Goal: Check status: Check status

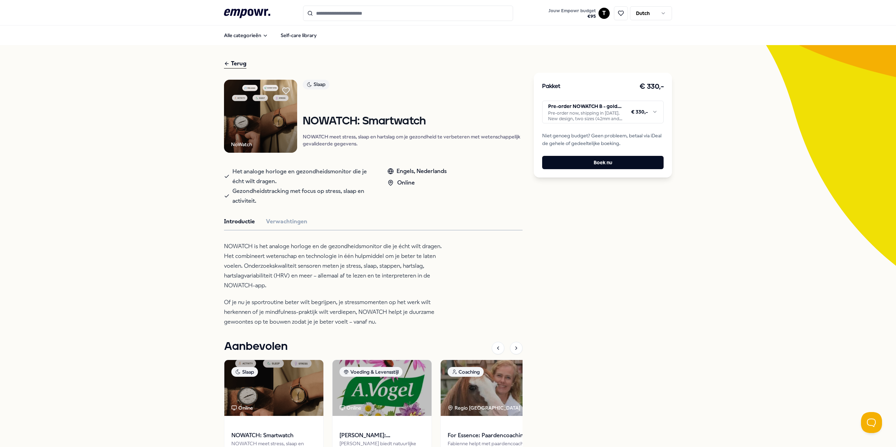
click at [601, 13] on html ".empowr-logo_svg__cls-1{fill:#03032f} Jouw Empowr budget € 95 T Dutch Alle cate…" at bounding box center [448, 223] width 896 height 447
click at [598, 35] on div "Dashboard" at bounding box center [600, 36] width 69 height 20
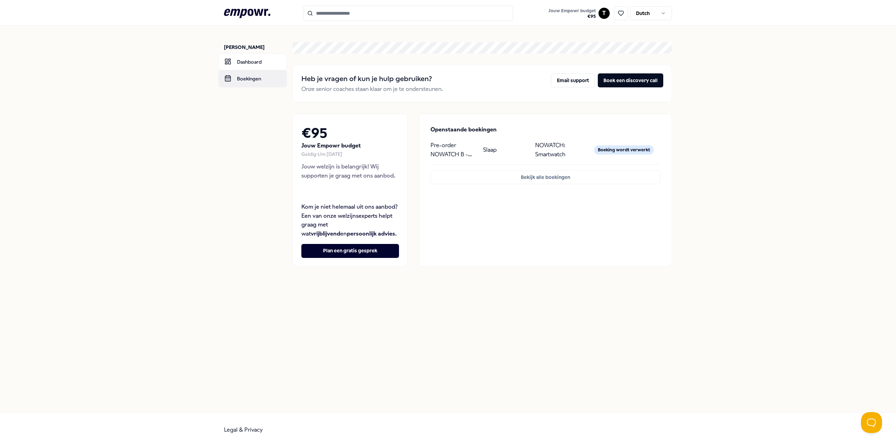
click at [241, 76] on link "Boekingen" at bounding box center [252, 78] width 69 height 17
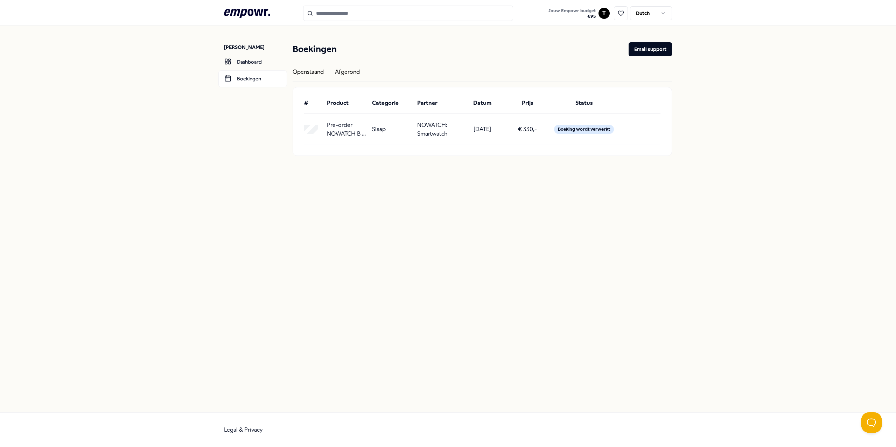
click at [339, 72] on div "Afgerond" at bounding box center [347, 75] width 25 height 14
click at [317, 73] on div "Openstaand" at bounding box center [307, 75] width 31 height 14
click at [250, 66] on link "Dashboard" at bounding box center [252, 62] width 69 height 17
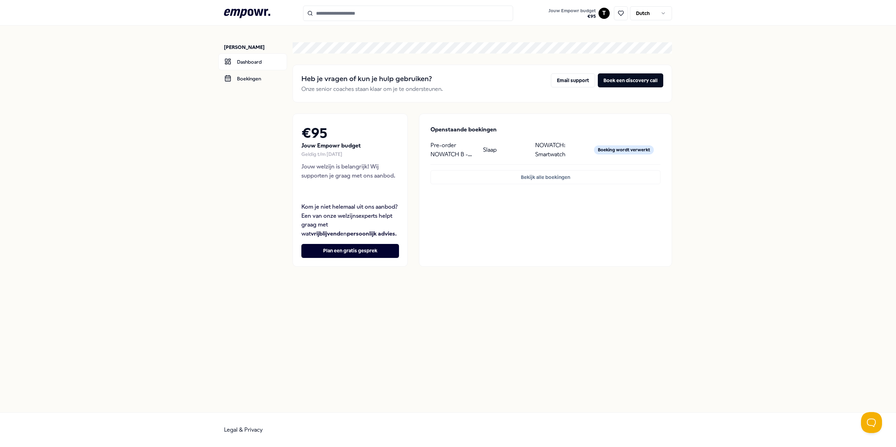
click at [506, 155] on div "Slaap" at bounding box center [506, 150] width 47 height 18
click at [448, 152] on p "Pre-order NOWATCH B - gold, silver or matte black" at bounding box center [453, 150] width 47 height 18
click at [529, 176] on button "Bekijk alle boekingen" at bounding box center [545, 177] width 230 height 14
